Goal: Check status: Check status

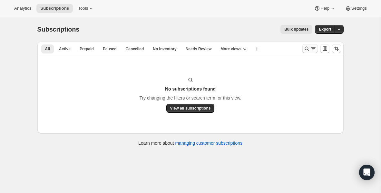
click at [305, 48] on icon "Search and filter results" at bounding box center [306, 48] width 6 height 6
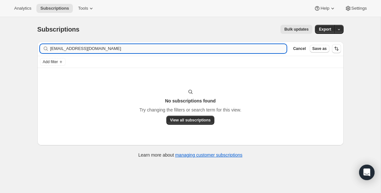
click at [130, 51] on input "[EMAIL_ADDRESS][DOMAIN_NAME]" at bounding box center [168, 48] width 236 height 9
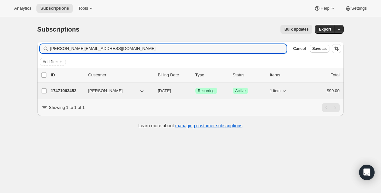
type input "[PERSON_NAME][EMAIL_ADDRESS][DOMAIN_NAME]"
click at [60, 89] on p "17471963452" at bounding box center [67, 91] width 32 height 6
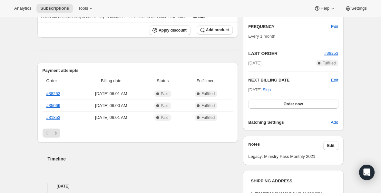
scroll to position [113, 0]
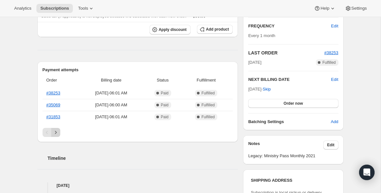
click at [57, 131] on icon "Next" at bounding box center [55, 132] width 6 height 6
click at [57, 132] on icon "Next" at bounding box center [55, 132] width 6 height 6
click at [46, 133] on icon "Previous" at bounding box center [47, 132] width 6 height 6
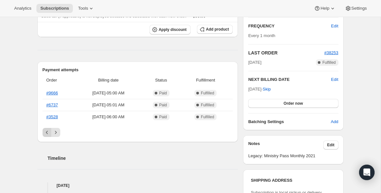
click at [46, 133] on icon "Previous" at bounding box center [47, 132] width 6 height 6
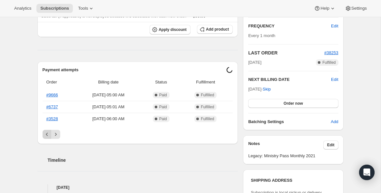
click at [46, 133] on icon "Previous" at bounding box center [47, 134] width 6 height 6
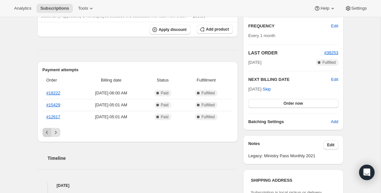
click at [46, 133] on icon "Previous" at bounding box center [47, 132] width 6 height 6
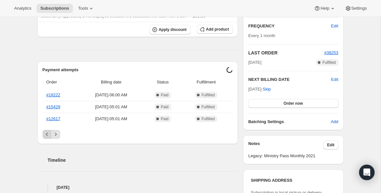
click at [46, 133] on icon "Previous" at bounding box center [47, 134] width 6 height 6
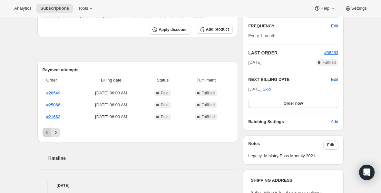
click at [46, 133] on icon "Previous" at bounding box center [47, 132] width 6 height 6
click at [46, 133] on div "Pagination" at bounding box center [47, 132] width 9 height 9
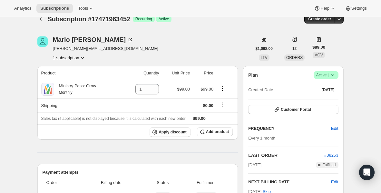
scroll to position [0, 0]
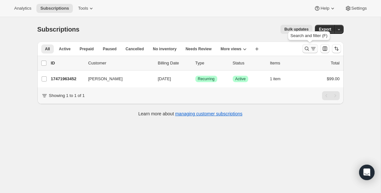
click at [305, 49] on icon "Search and filter results" at bounding box center [306, 48] width 6 height 6
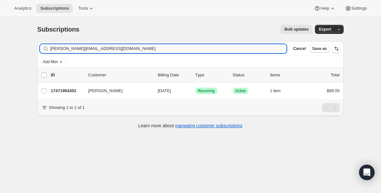
click at [114, 51] on input "[PERSON_NAME][EMAIL_ADDRESS][DOMAIN_NAME]" at bounding box center [168, 48] width 236 height 9
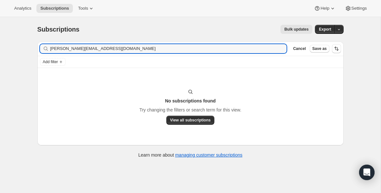
type input "[PERSON_NAME][EMAIL_ADDRESS][DOMAIN_NAME]"
